Goal: Navigation & Orientation: Find specific page/section

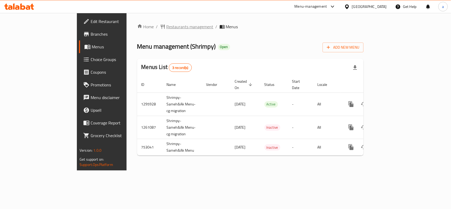
click at [166, 28] on span "Restaurants management" at bounding box center [189, 26] width 47 height 6
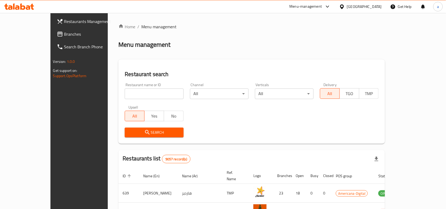
click at [64, 36] on span "Branches" at bounding box center [92, 34] width 57 height 6
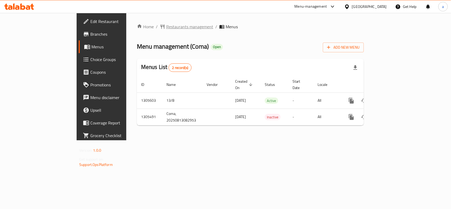
click at [166, 27] on span "Restaurants management" at bounding box center [189, 26] width 47 height 6
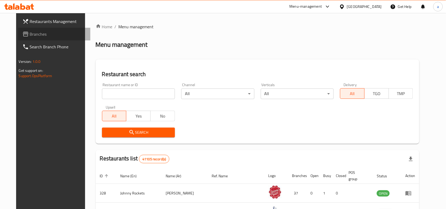
click at [40, 28] on link "Branches" at bounding box center [54, 34] width 72 height 13
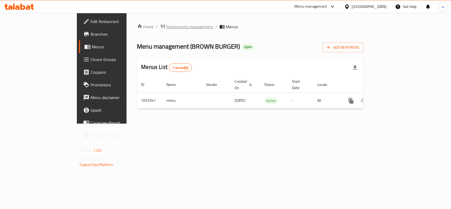
click at [166, 26] on span "Restaurants management" at bounding box center [189, 26] width 47 height 6
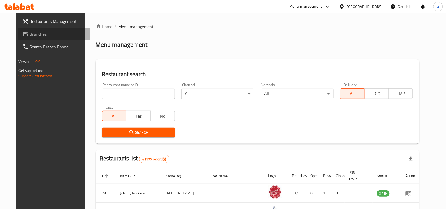
click at [30, 37] on span "Branches" at bounding box center [58, 34] width 57 height 6
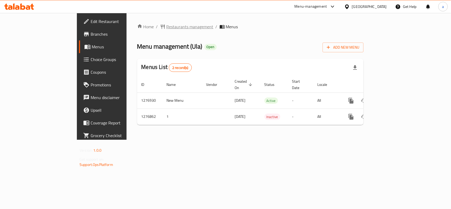
click at [166, 26] on span "Restaurants management" at bounding box center [189, 26] width 47 height 6
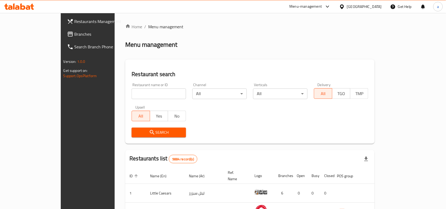
click at [74, 36] on span "Branches" at bounding box center [102, 34] width 57 height 6
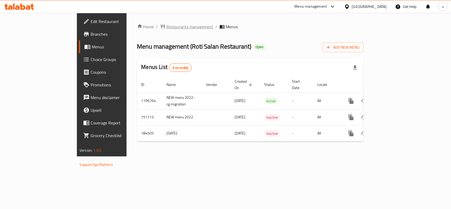
click at [166, 26] on span "Restaurants management" at bounding box center [189, 26] width 47 height 6
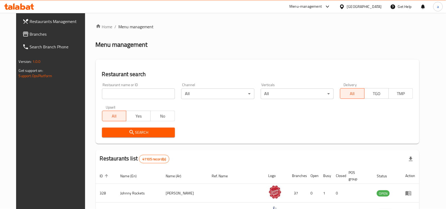
click at [29, 28] on link "Branches" at bounding box center [54, 34] width 72 height 13
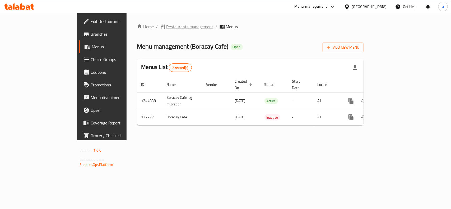
click at [166, 29] on span "Restaurants management" at bounding box center [189, 26] width 47 height 6
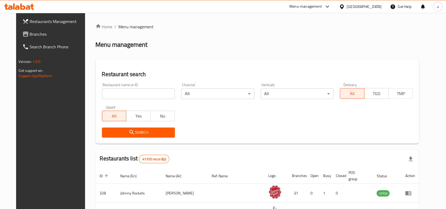
click at [30, 36] on span "Branches" at bounding box center [58, 34] width 57 height 6
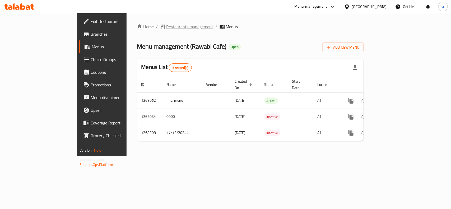
click at [166, 28] on span "Restaurants management" at bounding box center [189, 26] width 47 height 6
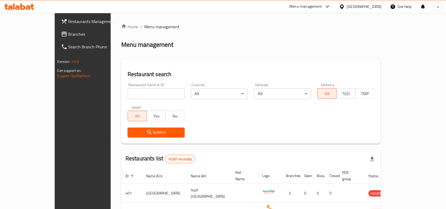
click at [68, 35] on span "Branches" at bounding box center [96, 34] width 57 height 6
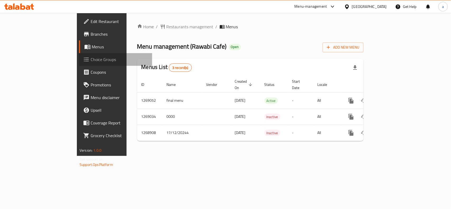
click at [91, 59] on span "Choice Groups" at bounding box center [119, 59] width 57 height 6
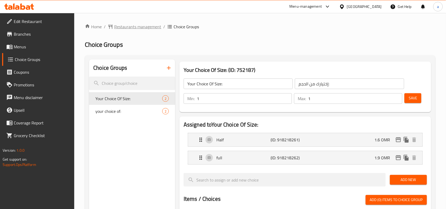
click at [133, 25] on span "Restaurants management" at bounding box center [137, 26] width 47 height 6
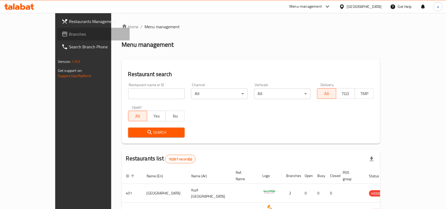
click at [69, 34] on span "Branches" at bounding box center [97, 34] width 57 height 6
